Goal: Task Accomplishment & Management: Complete application form

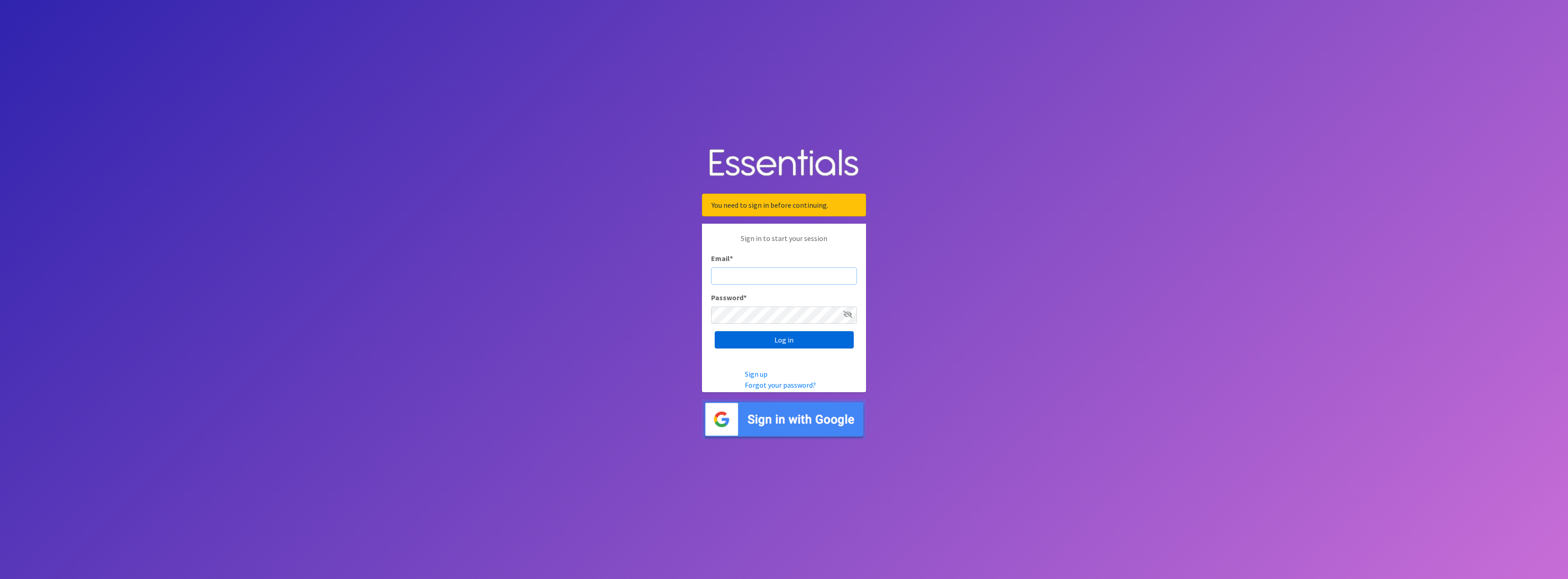
type input "[EMAIL_ADDRESS][DOMAIN_NAME]"
click at [774, 344] on input "Log in" at bounding box center [784, 339] width 139 height 17
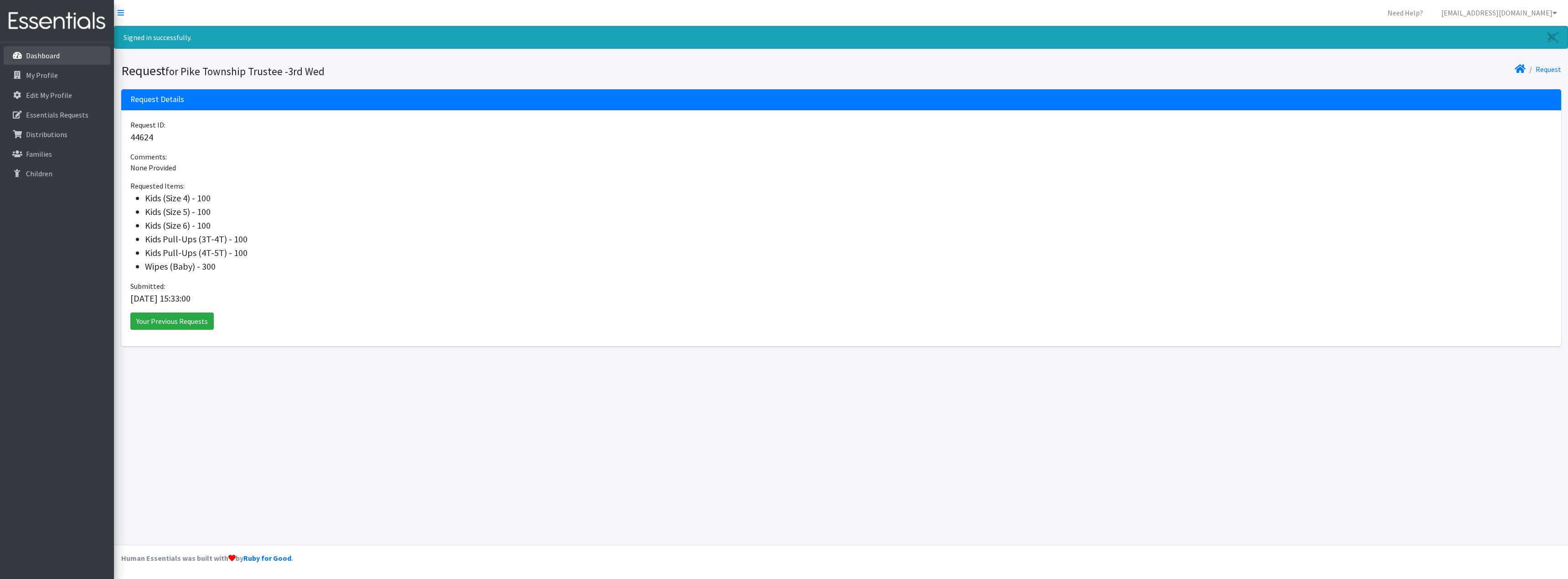
click at [37, 57] on p "Dashboard" at bounding box center [43, 55] width 33 height 9
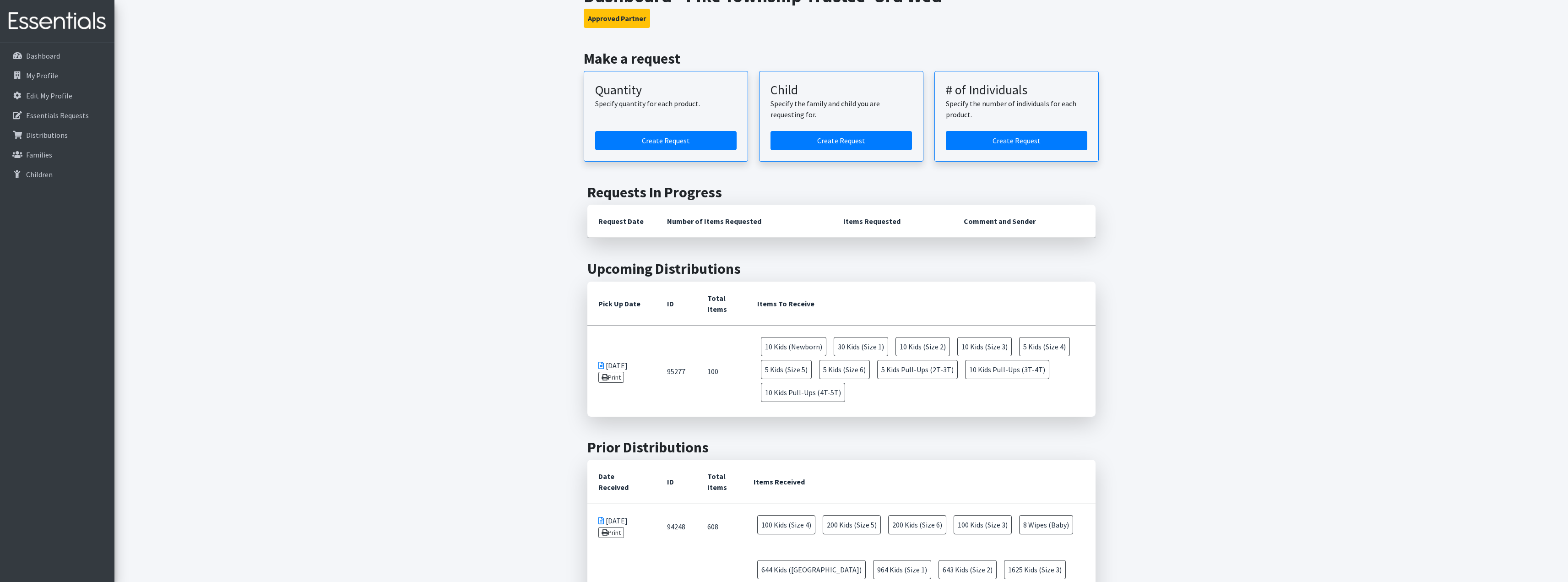
scroll to position [92, 0]
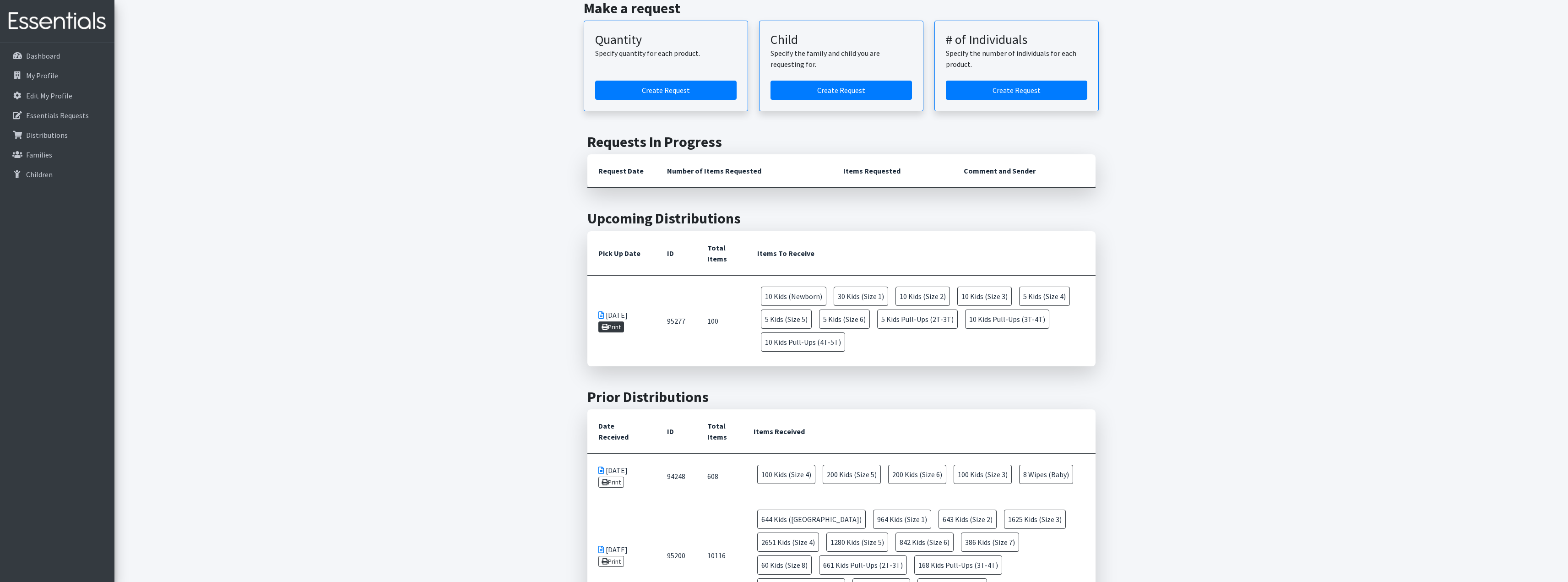
click at [616, 326] on link "Print" at bounding box center [611, 327] width 26 height 11
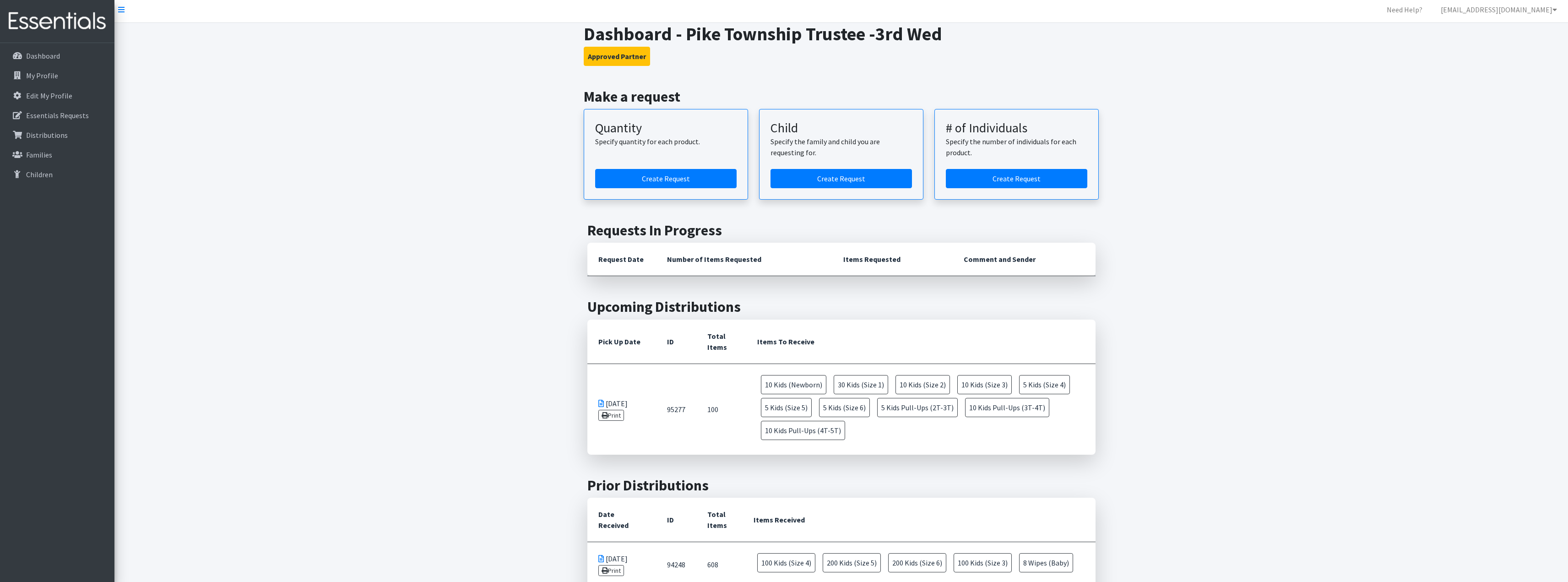
scroll to position [0, 0]
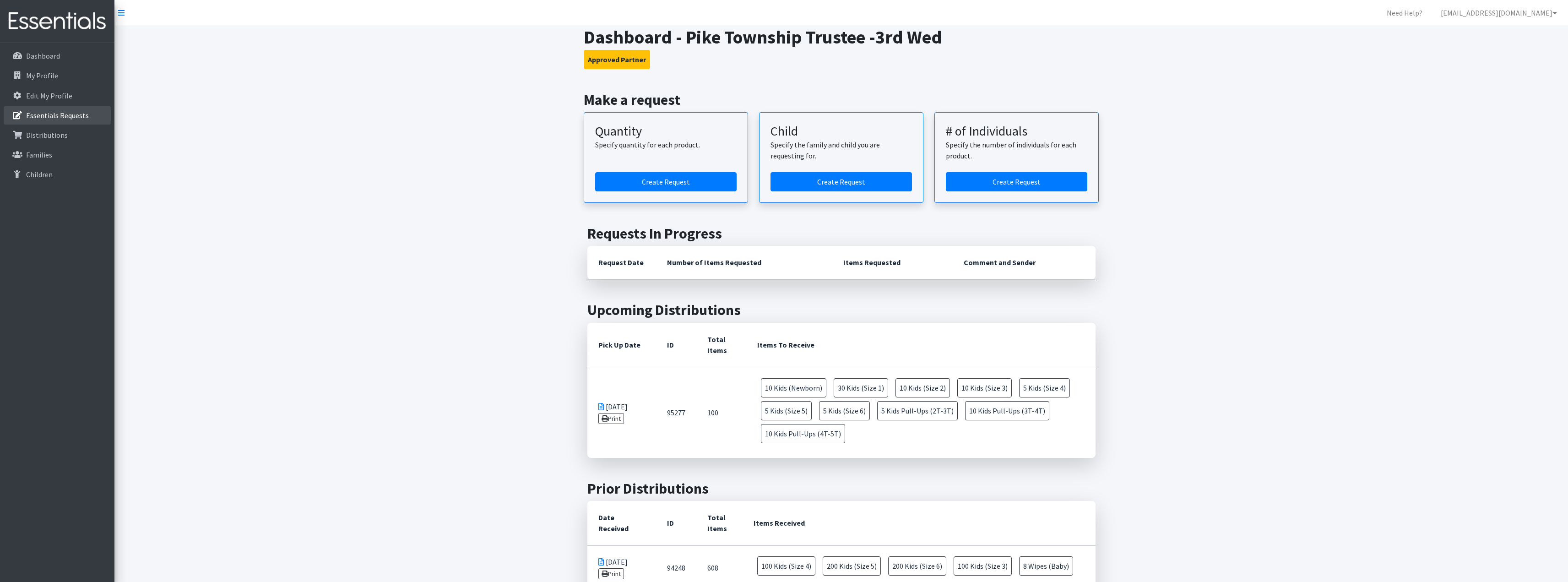
click at [84, 109] on link "Essentials Requests" at bounding box center [57, 116] width 107 height 18
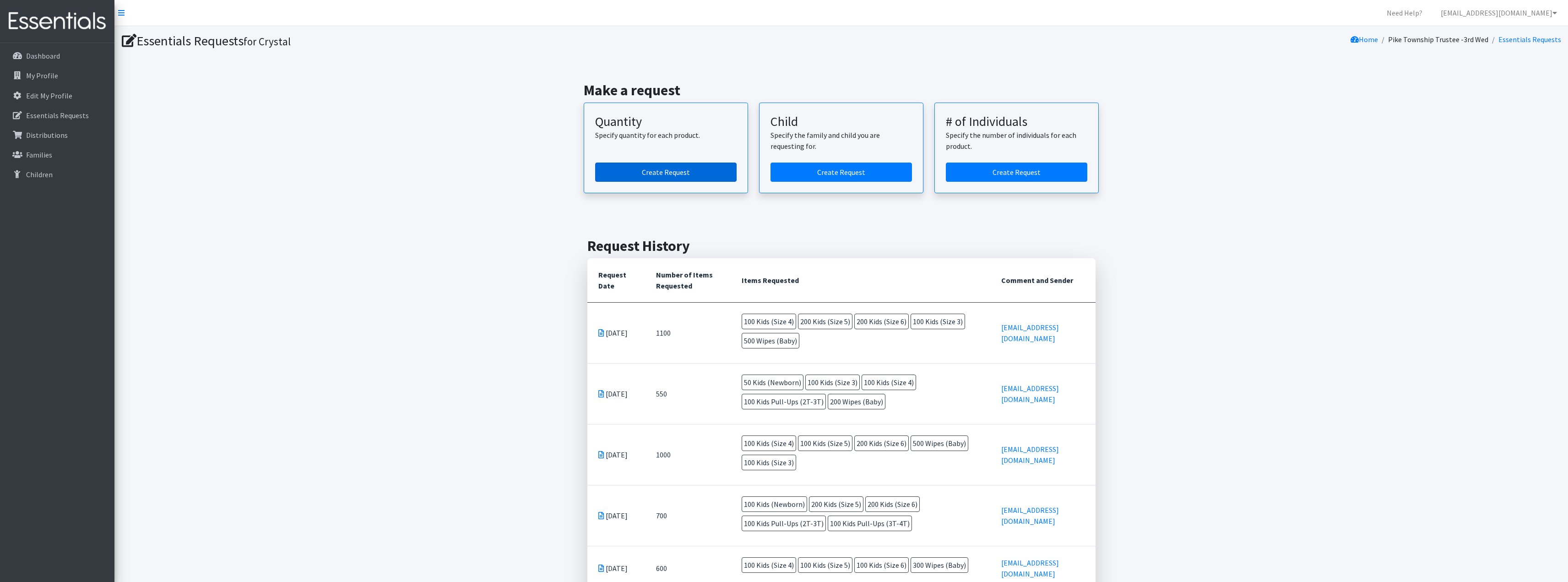
click at [688, 175] on link "Create Request" at bounding box center [665, 172] width 141 height 19
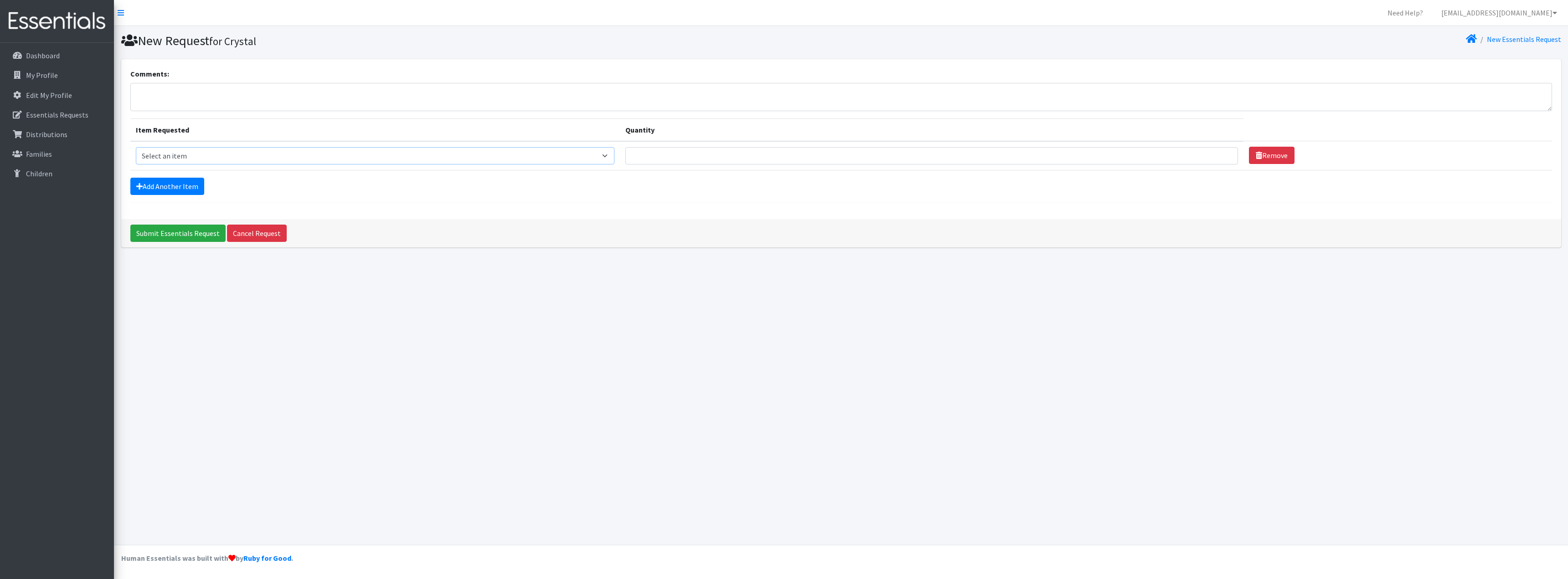
click at [579, 157] on select "Select an item Kids (Newborn) Kids (Size 1) Kids (Size 2) Kids (Size 3) Kids (S…" at bounding box center [375, 156] width 478 height 17
select select "3394"
click at [136, 147] on select "Select an item Kids (Newborn) Kids (Size 1) Kids (Size 2) Kids (Size 3) Kids (S…" at bounding box center [375, 156] width 478 height 17
click at [653, 156] on input "Quantity" at bounding box center [931, 156] width 613 height 17
type input "100"
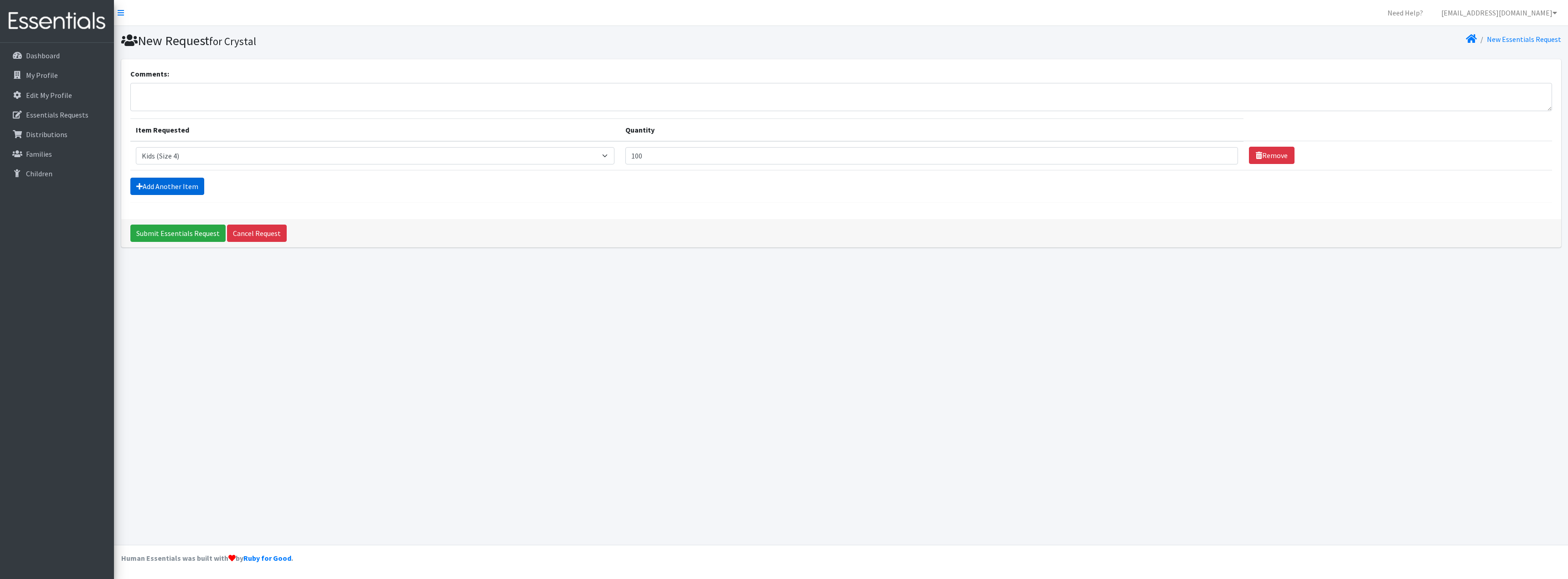
click at [179, 189] on link "Add Another Item" at bounding box center [167, 186] width 74 height 17
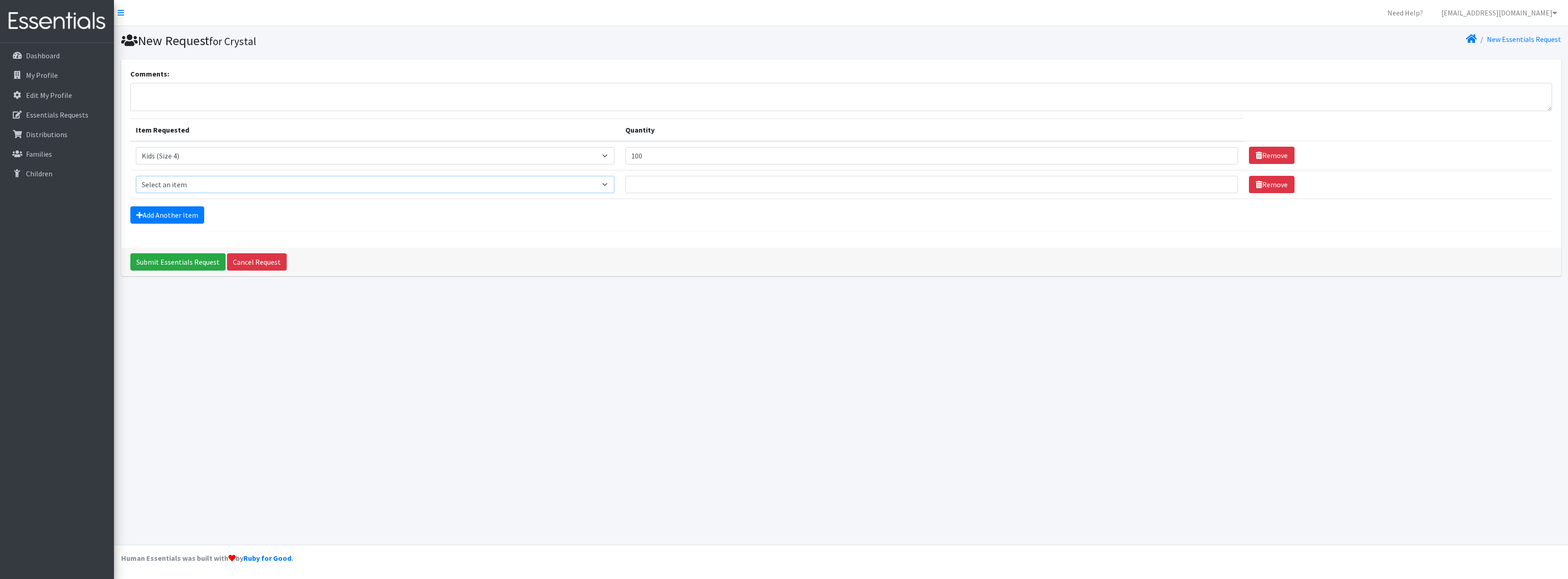
click at [197, 184] on select "Select an item Kids (Newborn) Kids (Size 1) Kids (Size 2) Kids (Size 3) Kids (S…" at bounding box center [375, 184] width 478 height 17
select select "3407"
click at [136, 176] on select "Select an item Kids (Newborn) Kids (Size 1) Kids (Size 2) Kids (Size 3) Kids (S…" at bounding box center [375, 184] width 478 height 17
click at [664, 179] on input "Quantity" at bounding box center [931, 184] width 613 height 17
type input "100"
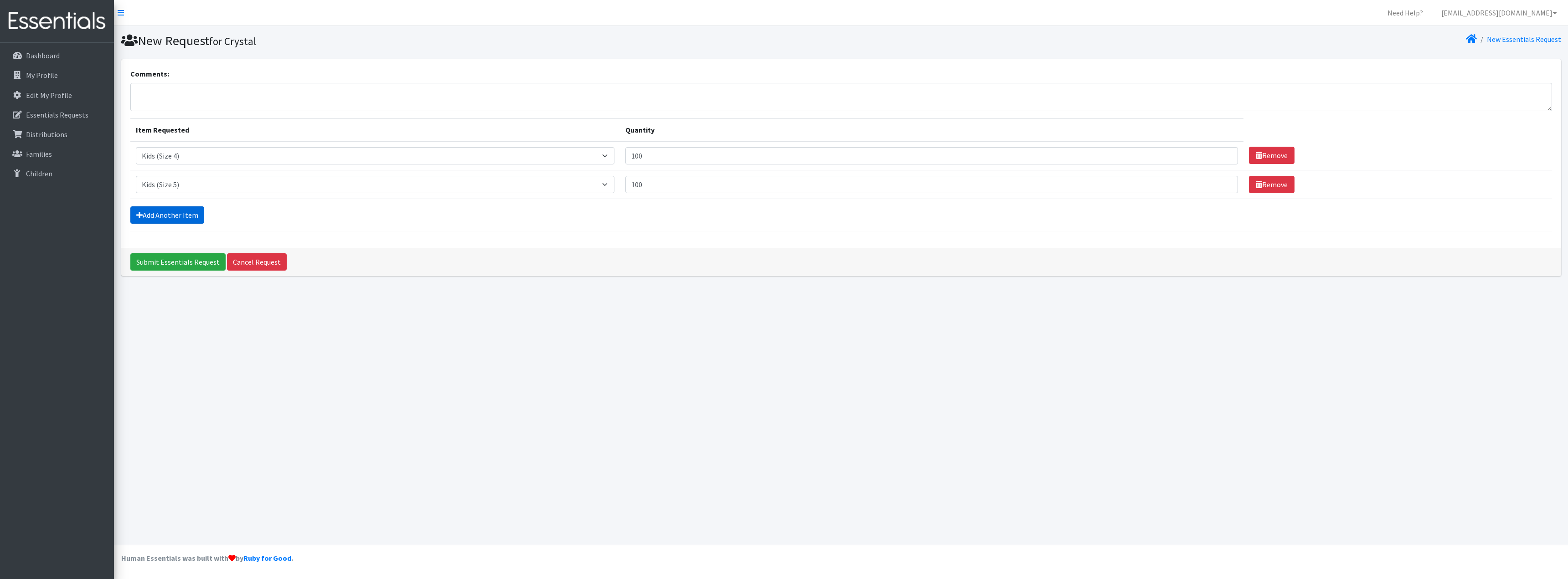
click at [186, 208] on link "Add Another Item" at bounding box center [167, 215] width 74 height 17
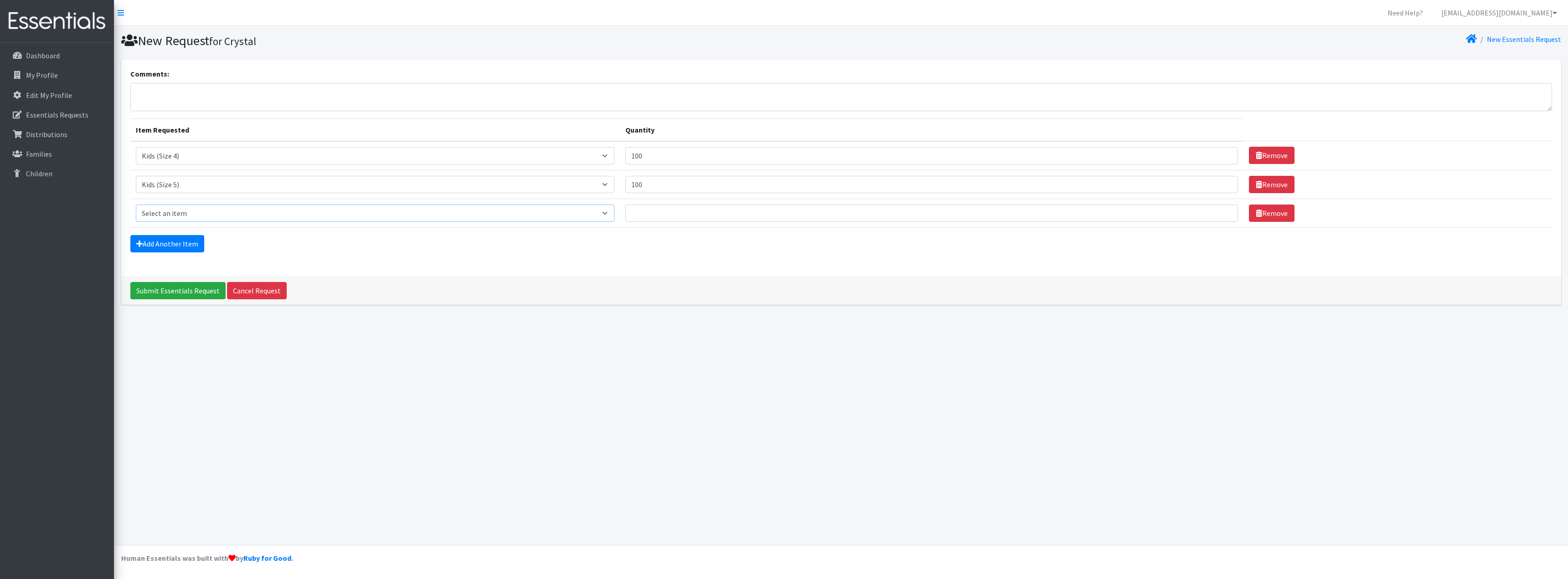
click at [189, 218] on select "Select an item Kids (Newborn) Kids (Size 1) Kids (Size 2) Kids (Size 3) Kids (S…" at bounding box center [375, 213] width 478 height 17
select select "3419"
click at [136, 204] on select "Select an item Kids (Newborn) Kids (Size 1) Kids (Size 2) Kids (Size 3) Kids (S…" at bounding box center [375, 213] width 478 height 17
click at [654, 212] on input "Quantity" at bounding box center [931, 213] width 613 height 17
type input "200"
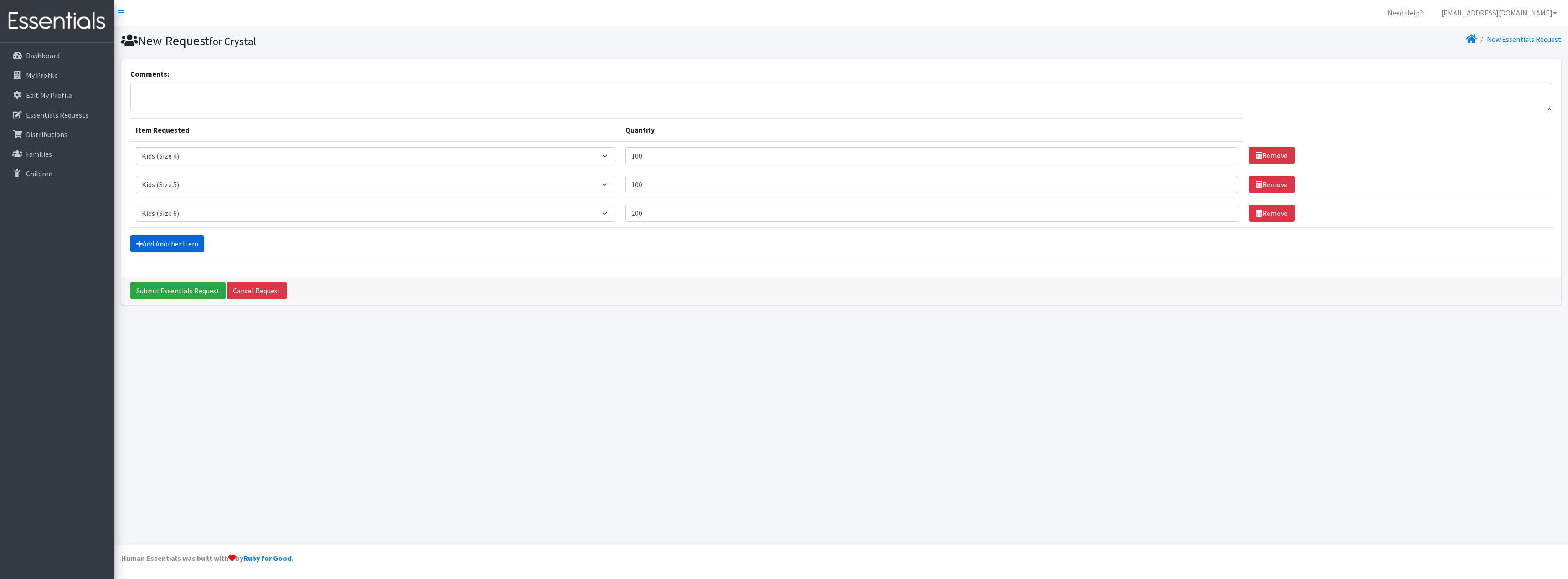
click at [183, 240] on link "Add Another Item" at bounding box center [167, 243] width 74 height 17
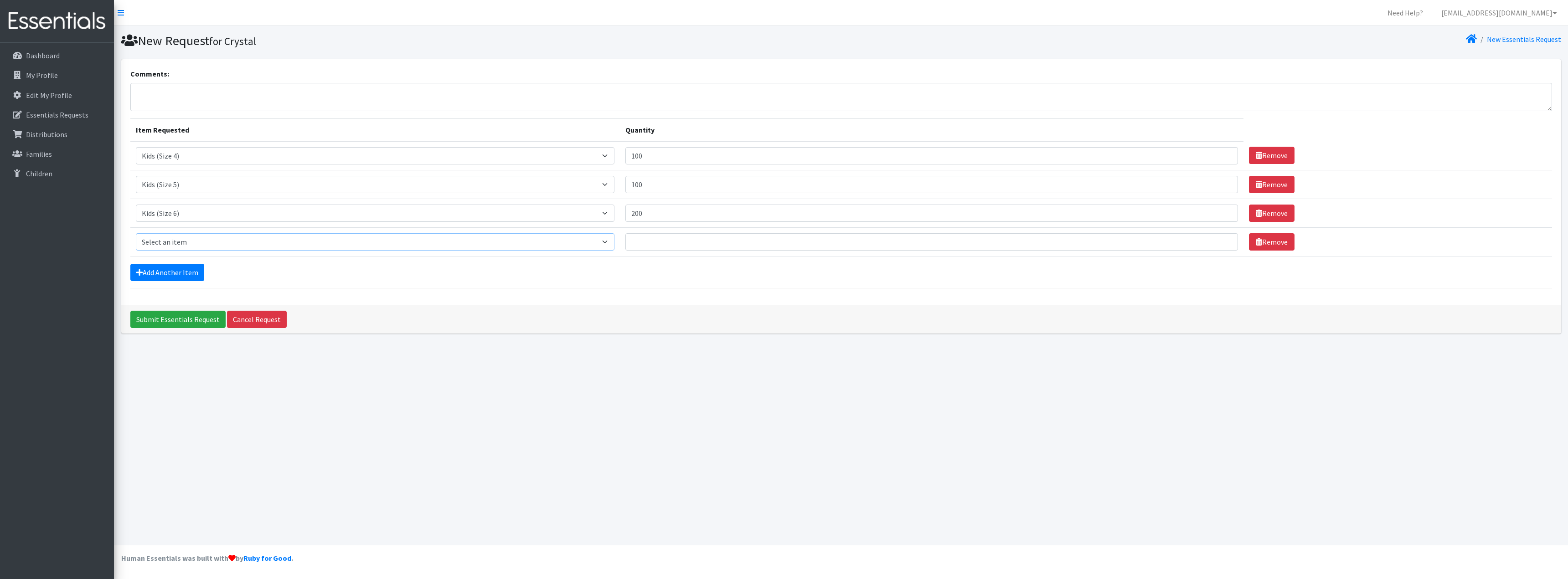
click at [209, 245] on select "Select an item Kids (Newborn) Kids (Size 1) Kids (Size 2) Kids (Size 3) Kids (S…" at bounding box center [375, 241] width 478 height 17
select select "3415"
click at [136, 233] on select "Select an item Kids (Newborn) Kids (Size 1) Kids (Size 2) Kids (Size 3) Kids (S…" at bounding box center [375, 241] width 478 height 17
click at [710, 243] on input "Quantity" at bounding box center [931, 241] width 613 height 17
type input "100"
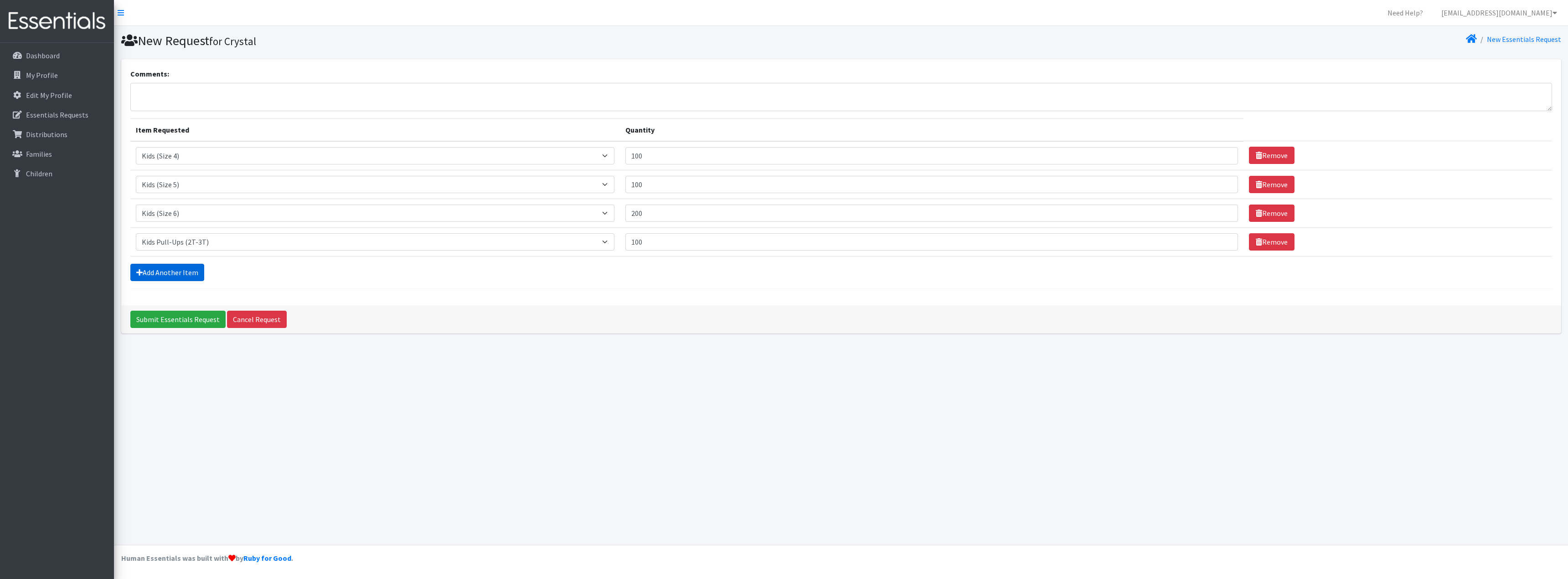
click at [192, 271] on link "Add Another Item" at bounding box center [167, 272] width 74 height 17
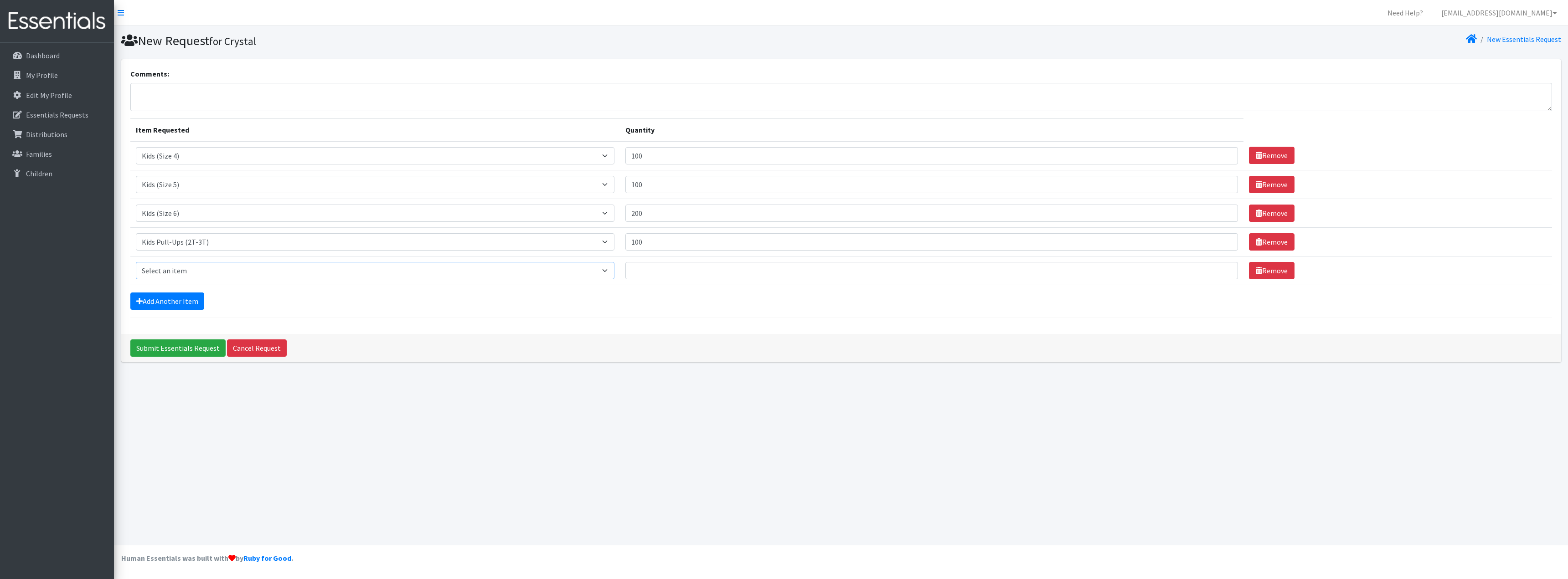
click at [209, 271] on select "Select an item Kids (Newborn) Kids (Size 1) Kids (Size 2) Kids (Size 3) Kids (S…" at bounding box center [375, 271] width 478 height 17
select select "3418"
click at [136, 262] on select "Select an item Kids (Newborn) Kids (Size 1) Kids (Size 2) Kids (Size 3) Kids (S…" at bounding box center [375, 271] width 478 height 17
click at [690, 273] on input "Quantity" at bounding box center [931, 271] width 613 height 17
type input "500"
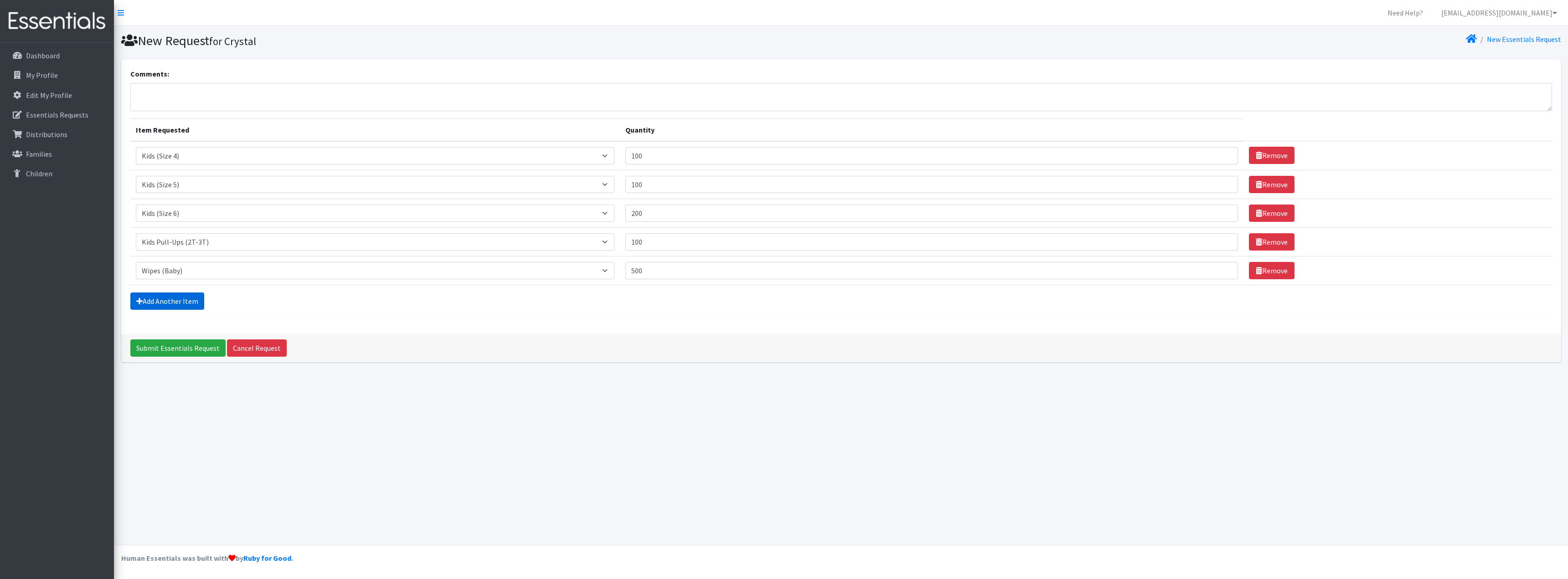
click at [192, 302] on link "Add Another Item" at bounding box center [167, 301] width 74 height 17
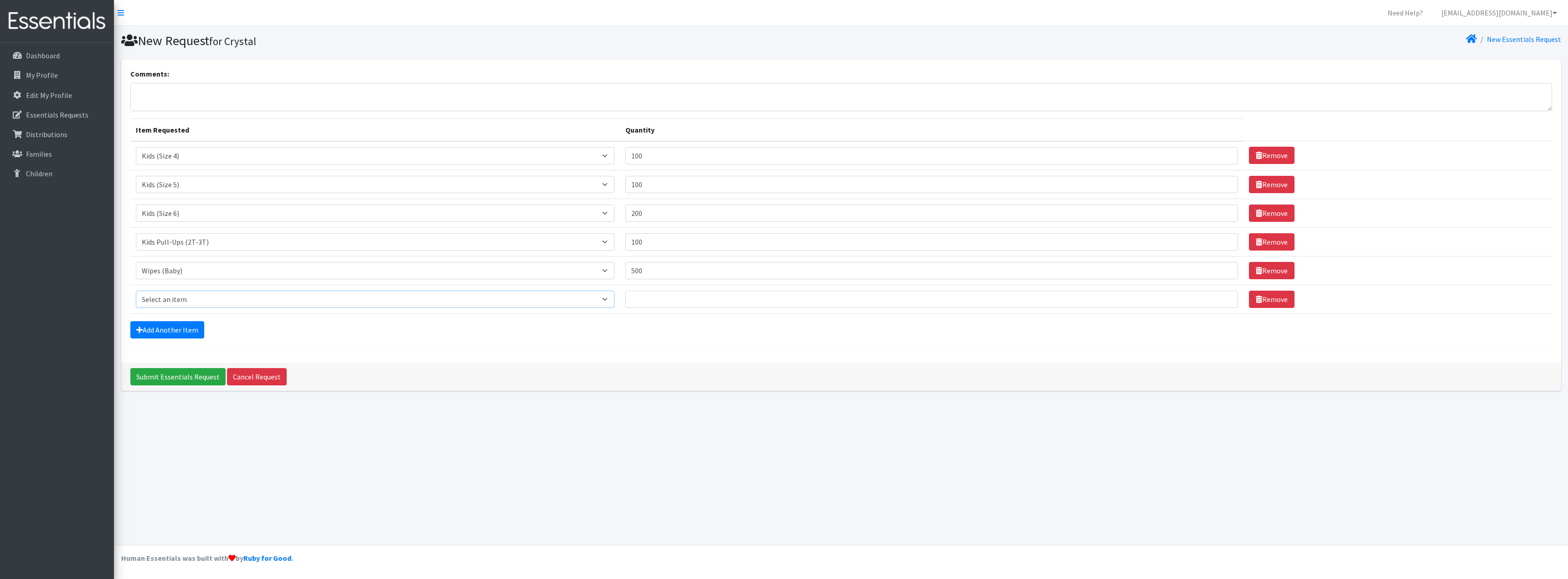
click at [240, 307] on select "Select an item Kids (Newborn) Kids (Size 1) Kids (Size 2) Kids (Size 3) Kids (S…" at bounding box center [375, 299] width 478 height 17
select select "3400"
click at [136, 291] on select "Select an item Kids (Newborn) Kids (Size 1) Kids (Size 2) Kids (Size 3) Kids (S…" at bounding box center [375, 299] width 478 height 17
click at [643, 298] on input "Quantity" at bounding box center [931, 299] width 613 height 17
type input "100"
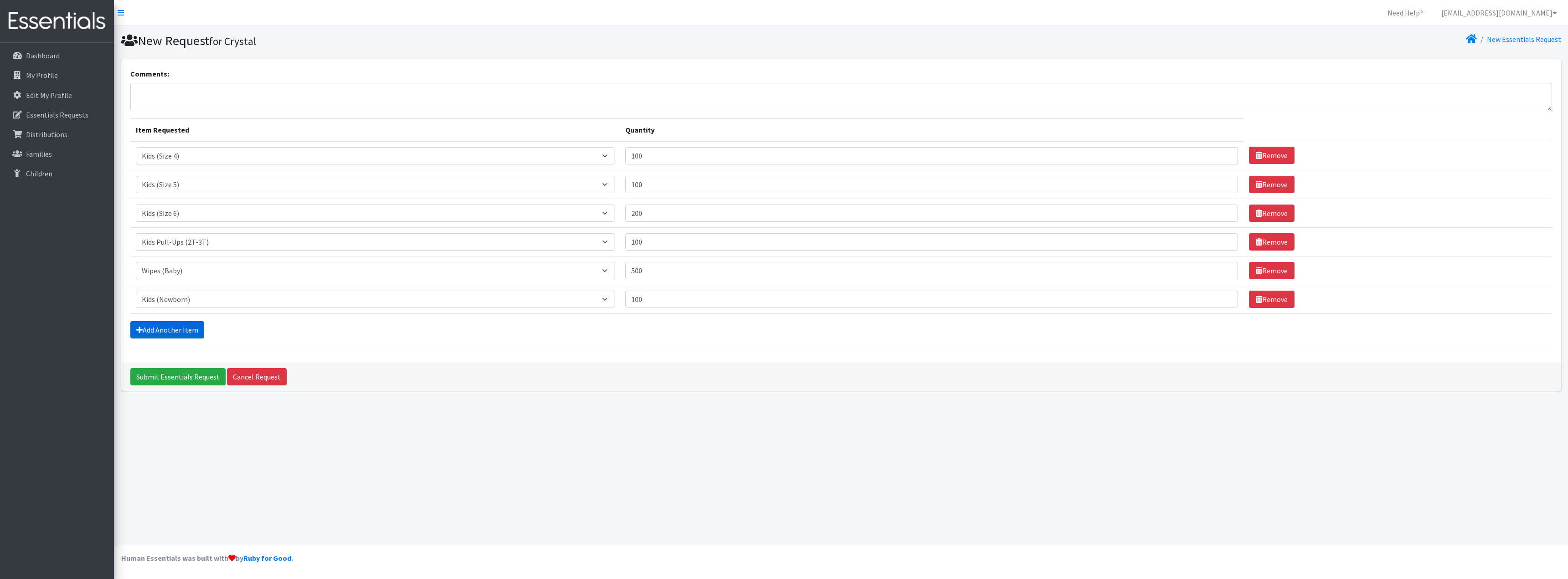
click at [195, 324] on link "Add Another Item" at bounding box center [167, 330] width 74 height 17
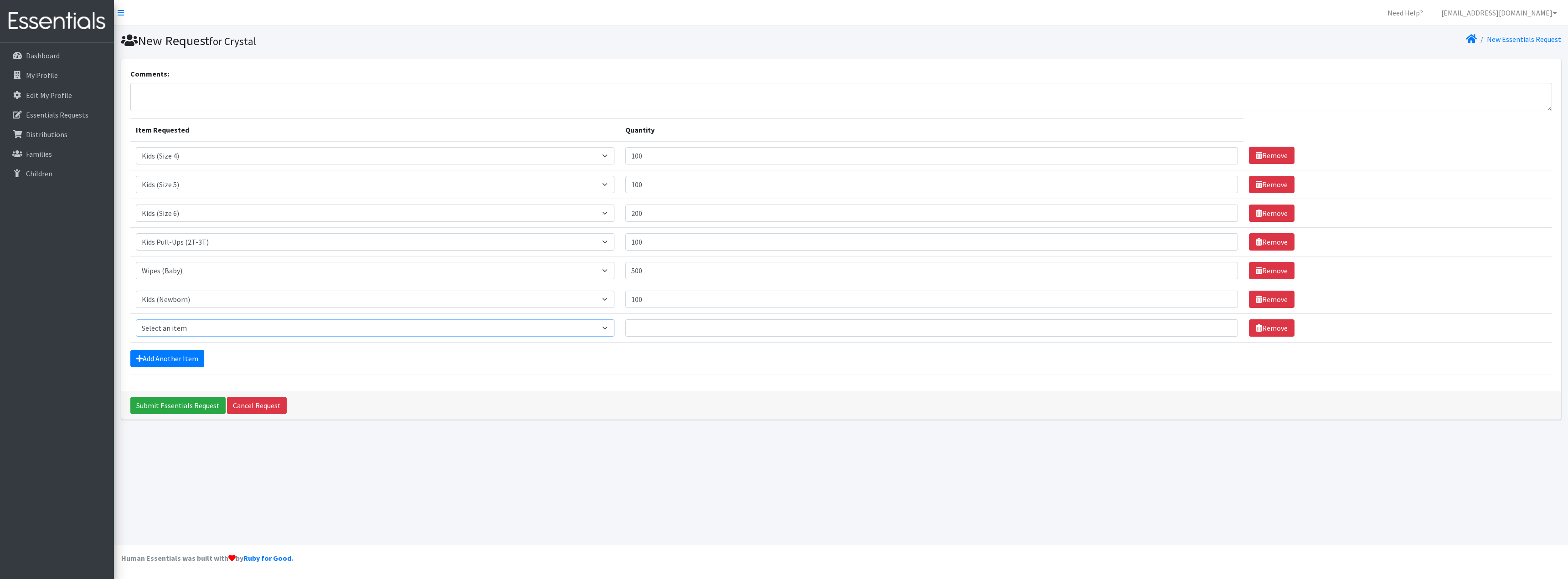
click at [229, 331] on select "Select an item Kids (Newborn) Kids (Size 1) Kids (Size 2) Kids (Size 3) Kids (S…" at bounding box center [375, 328] width 478 height 17
select select "3417"
click at [136, 319] on select "Select an item Kids (Newborn) Kids (Size 1) Kids (Size 2) Kids (Size 3) Kids (S…" at bounding box center [375, 328] width 478 height 17
click at [674, 325] on input "Quantity" at bounding box center [931, 328] width 613 height 17
type input "50"
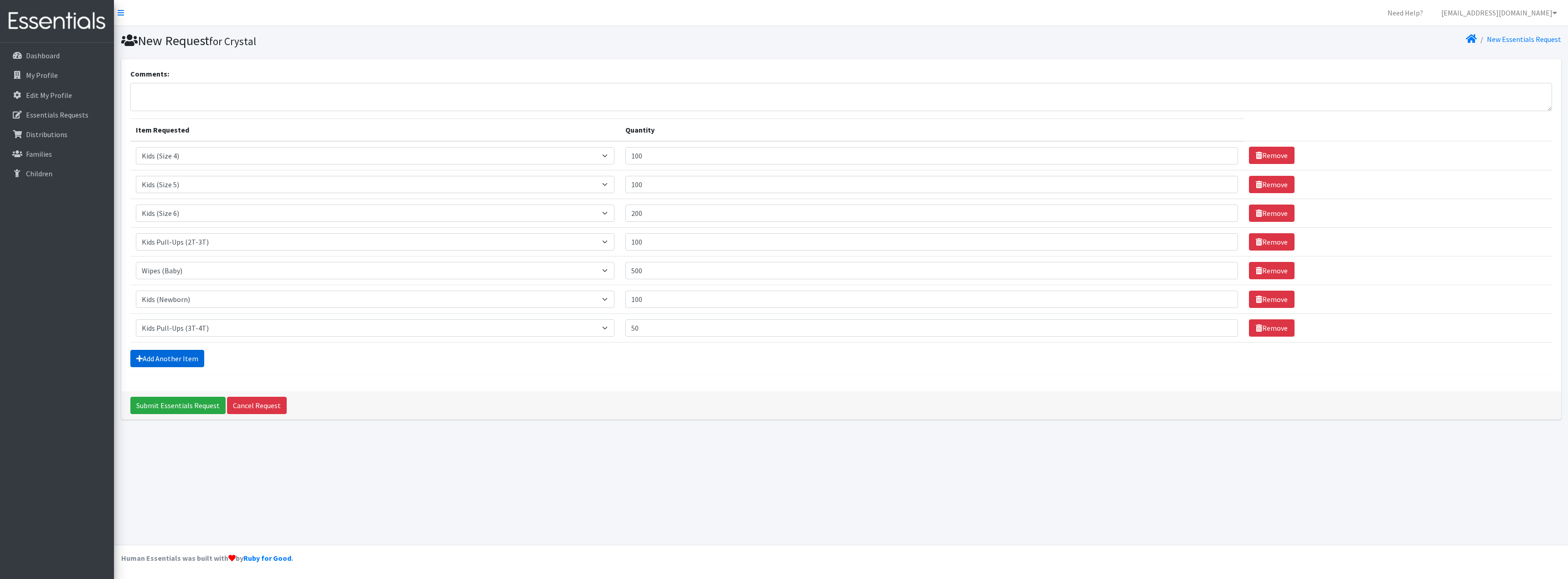
click at [178, 364] on link "Add Another Item" at bounding box center [167, 358] width 74 height 17
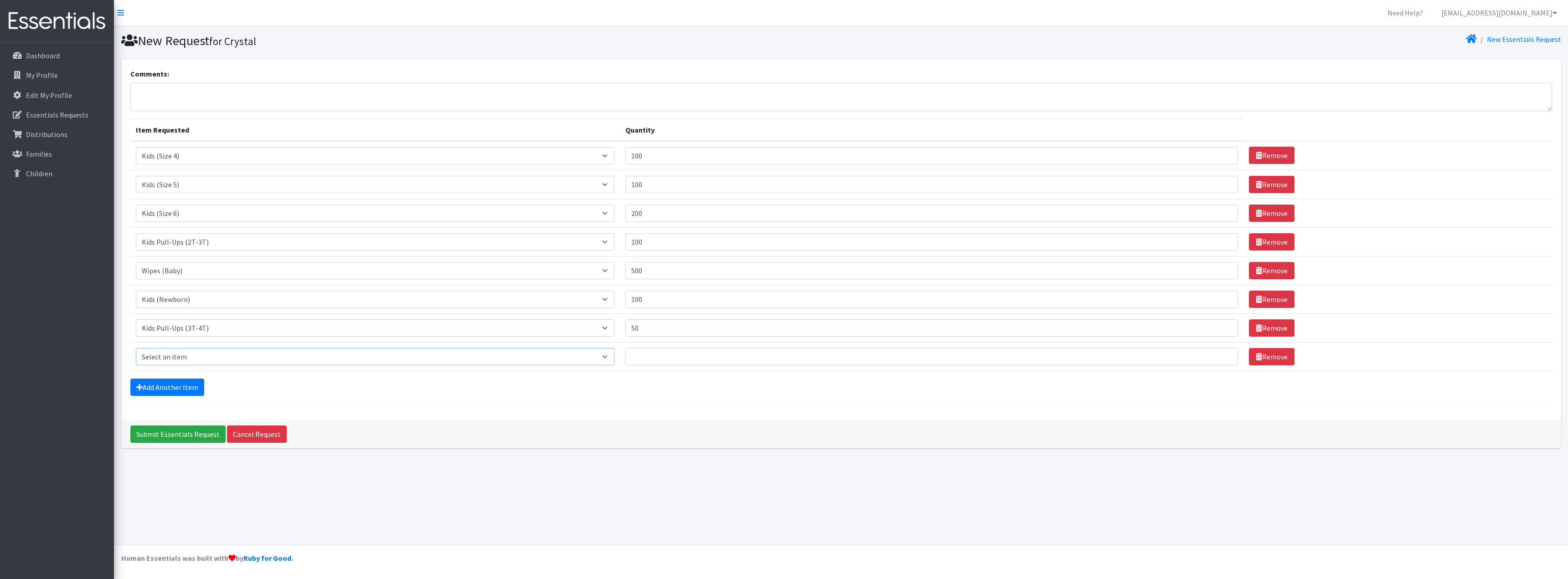
click at [185, 357] on select "Select an item Kids (Newborn) Kids (Size 1) Kids (Size 2) Kids (Size 3) Kids (S…" at bounding box center [375, 356] width 478 height 17
select select "3408"
click at [136, 348] on select "Select an item Kids (Newborn) Kids (Size 1) Kids (Size 2) Kids (Size 3) Kids (S…" at bounding box center [375, 356] width 478 height 17
click at [663, 356] on input "Quantity" at bounding box center [931, 356] width 613 height 17
type input "50"
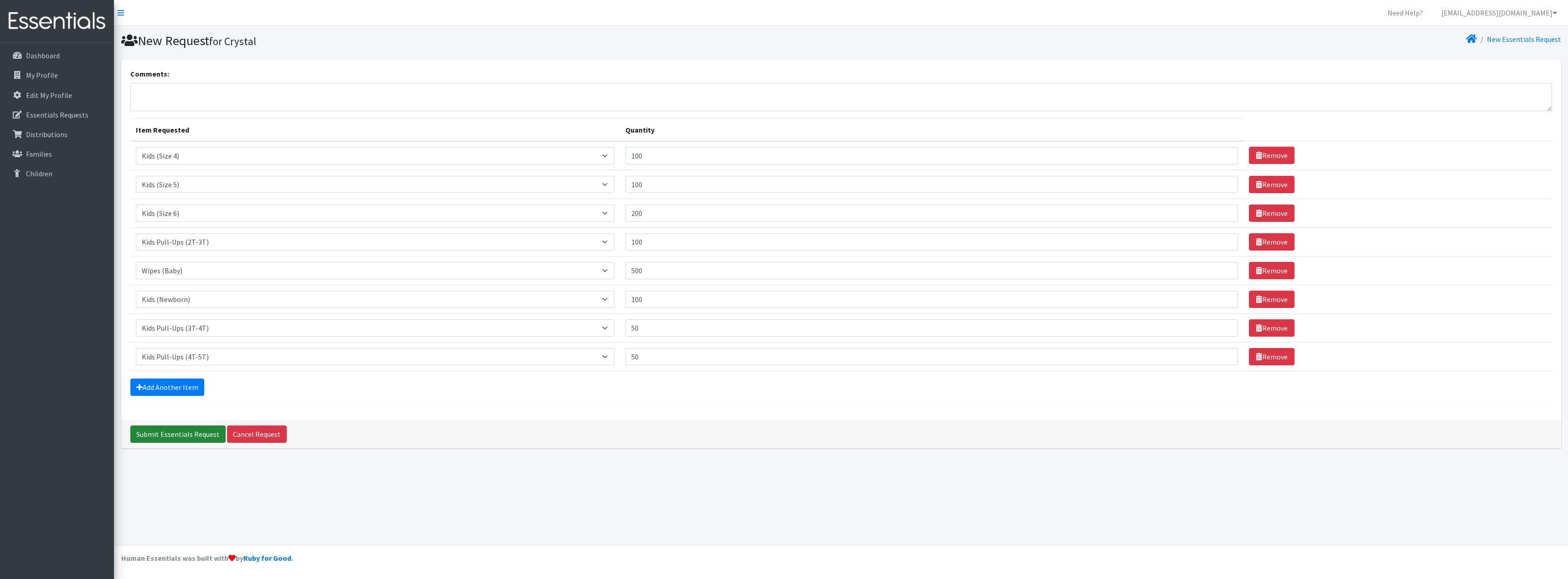
click at [205, 437] on input "Submit Essentials Request" at bounding box center [178, 434] width 96 height 17
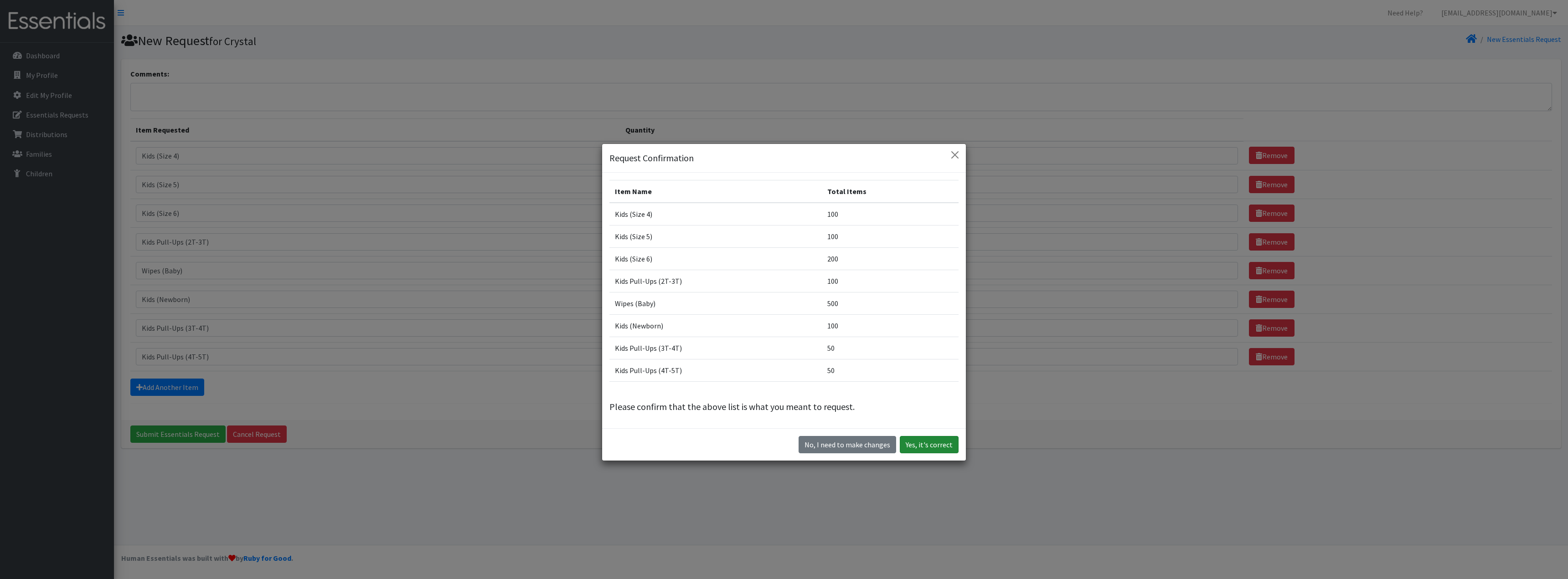
click at [941, 448] on button "Yes, it's correct" at bounding box center [929, 445] width 59 height 17
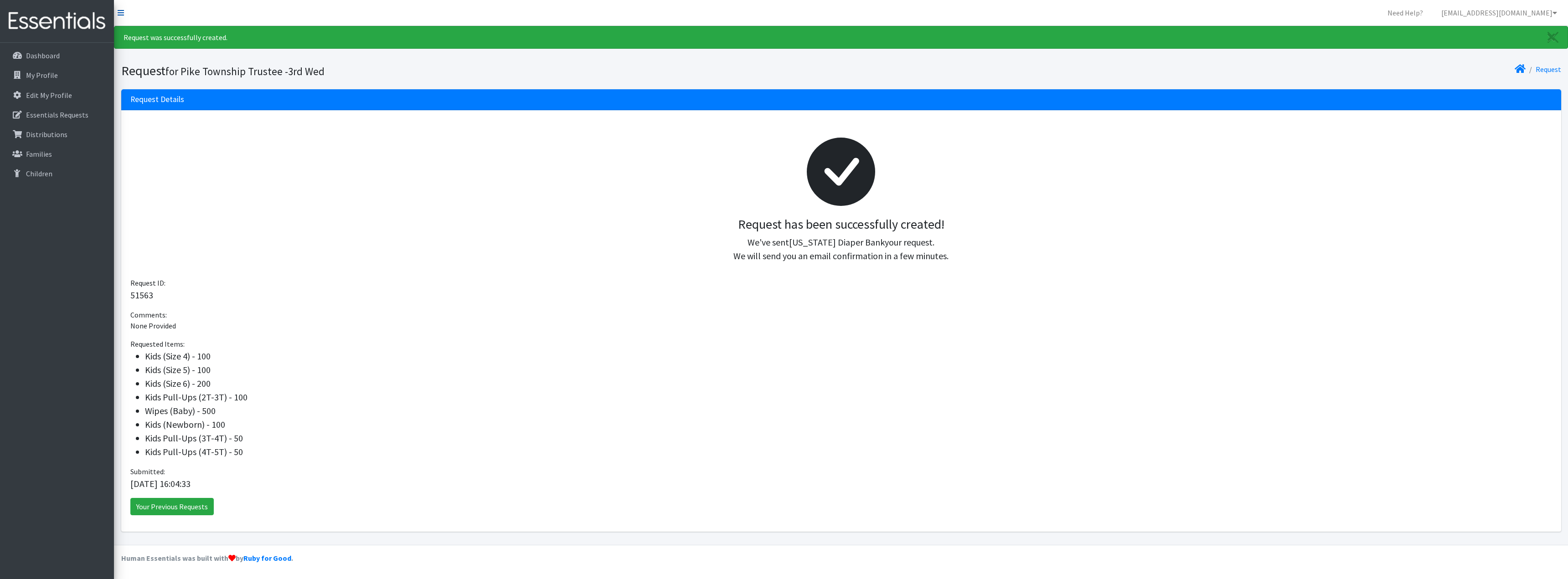
click at [121, 12] on icon at bounding box center [121, 13] width 6 height 7
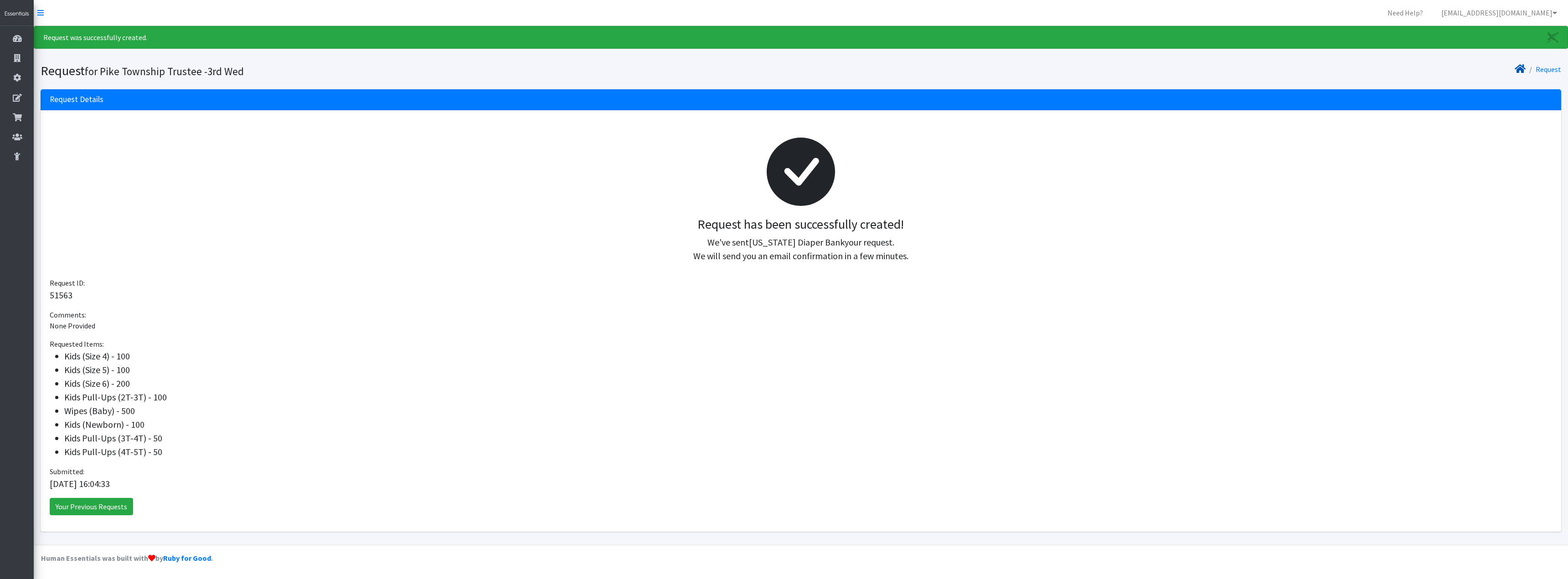
click at [1520, 72] on icon at bounding box center [1520, 69] width 11 height 7
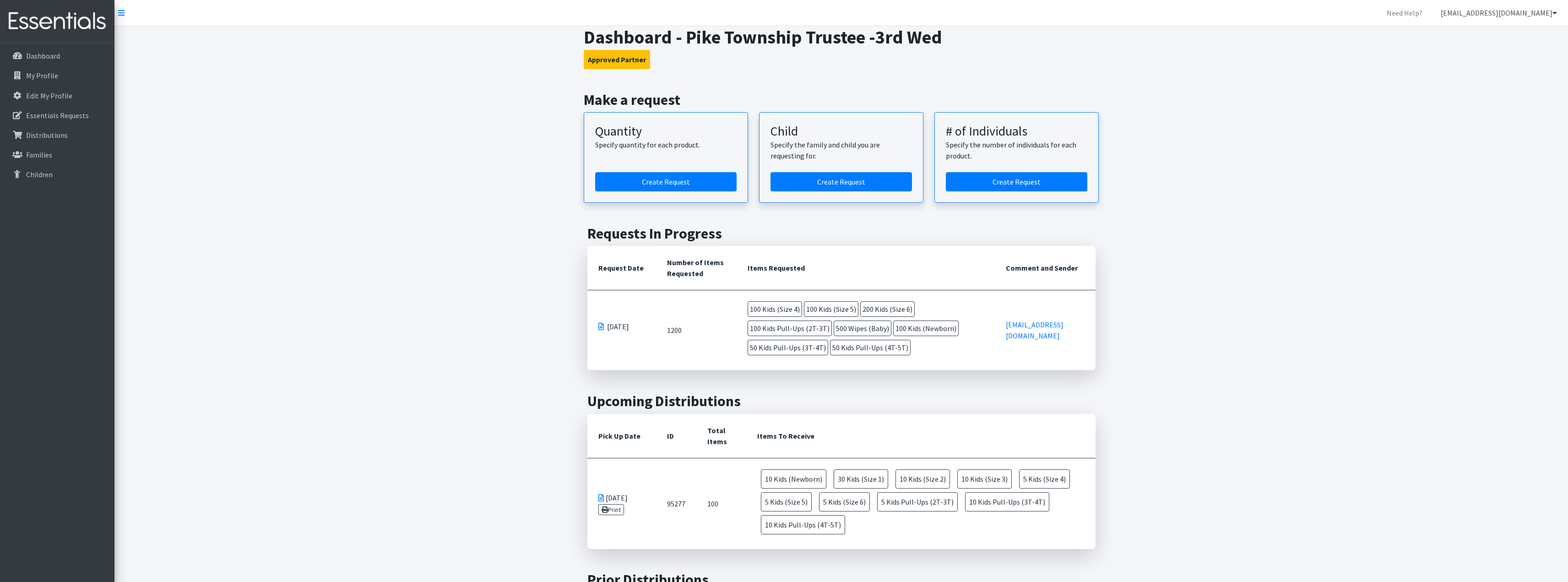
click at [1509, 11] on link "[EMAIL_ADDRESS][DOMAIN_NAME]" at bounding box center [1499, 13] width 131 height 18
click at [1465, 87] on link "Logout" at bounding box center [1500, 89] width 127 height 18
